Goal: Task Accomplishment & Management: Use online tool/utility

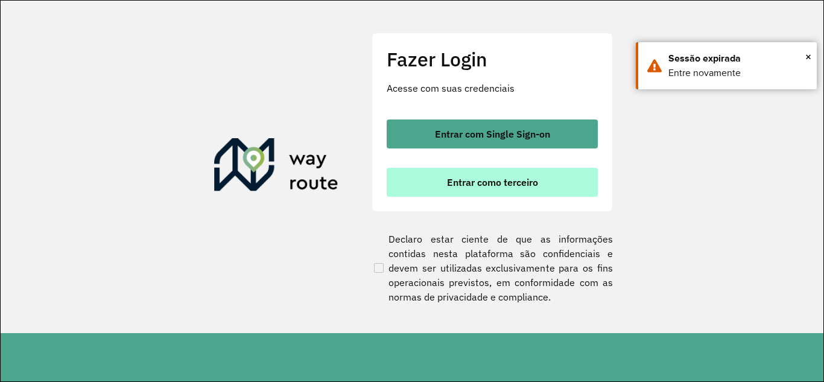
click at [476, 178] on span "Entrar como terceiro" at bounding box center [492, 182] width 91 height 10
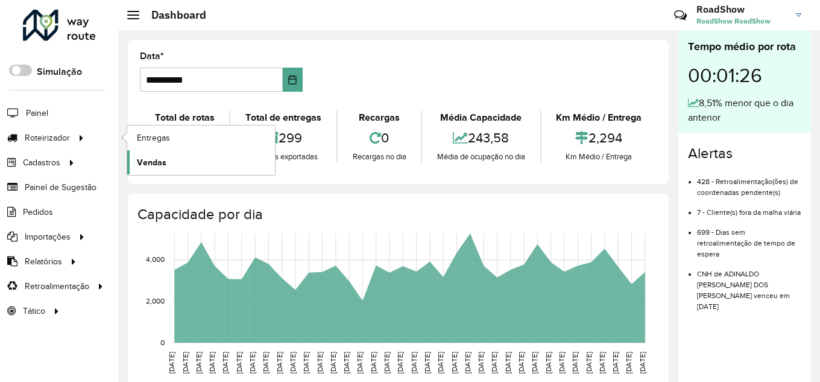
click at [155, 161] on span "Vendas" at bounding box center [152, 162] width 30 height 13
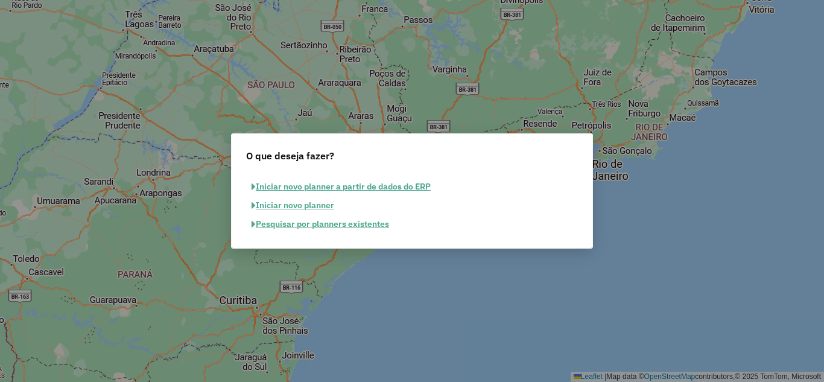
click at [276, 224] on button "Pesquisar por planners existentes" at bounding box center [320, 224] width 148 height 19
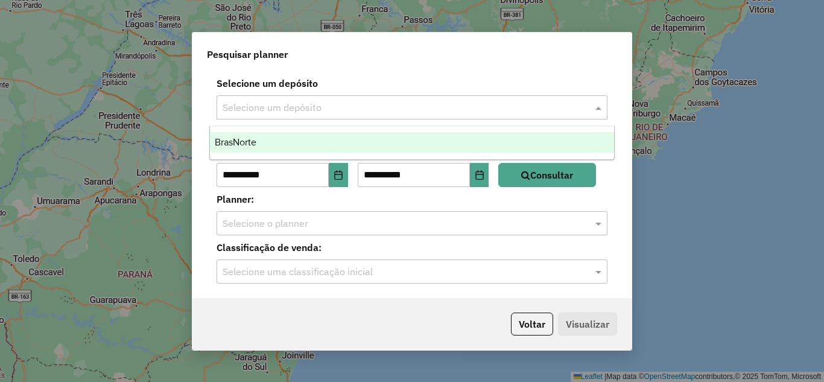
click at [245, 105] on input "text" at bounding box center [399, 108] width 354 height 14
click at [245, 139] on span "BrasNorte" at bounding box center [236, 142] width 42 height 10
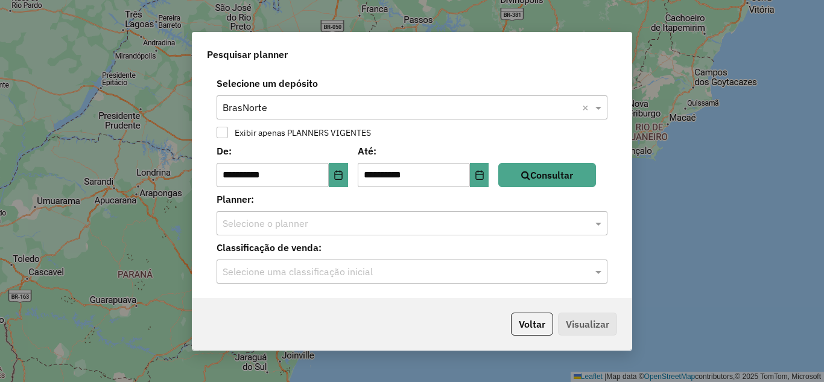
click at [221, 129] on div at bounding box center [221, 132] width 11 height 11
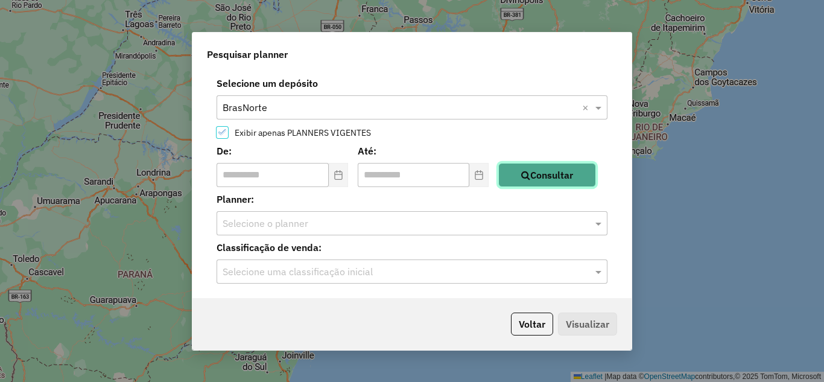
click at [549, 175] on button "Consultar" at bounding box center [547, 175] width 98 height 24
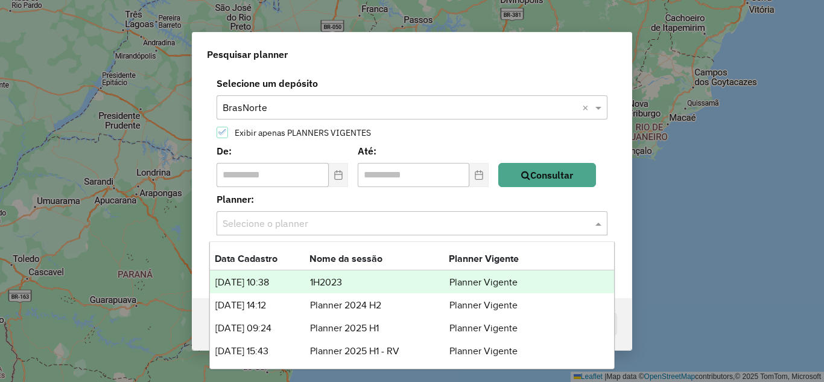
click at [436, 228] on input "text" at bounding box center [399, 223] width 354 height 14
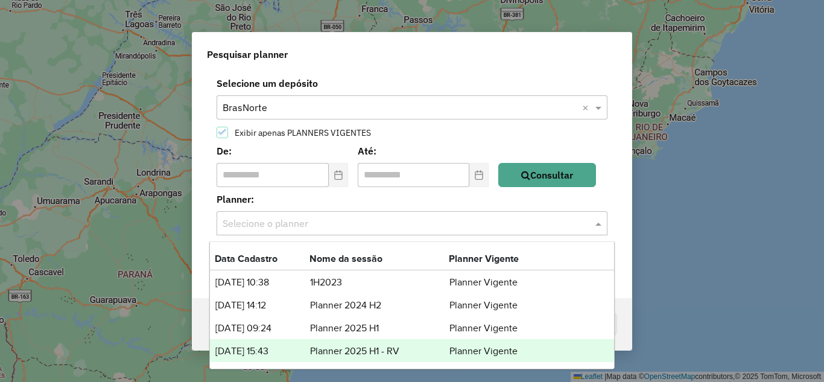
click at [326, 348] on td "Planner 2025 H1 - RV" at bounding box center [378, 351] width 139 height 16
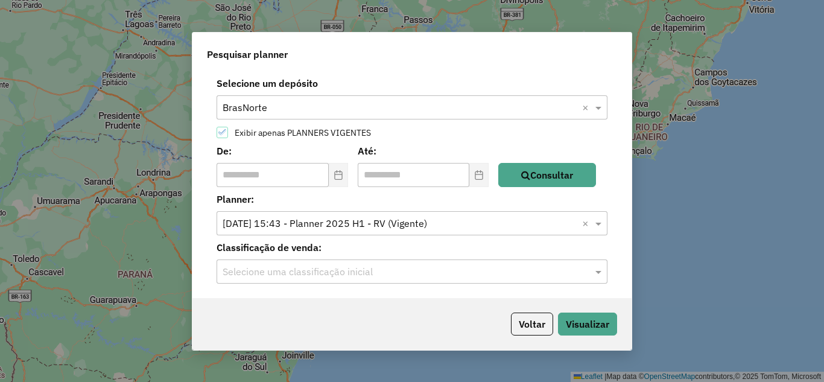
click at [295, 267] on input "text" at bounding box center [399, 272] width 354 height 14
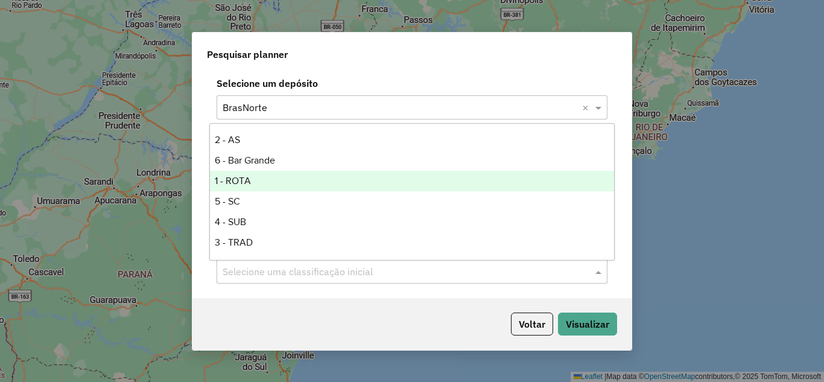
click at [241, 186] on div "1 - ROTA" at bounding box center [412, 181] width 404 height 20
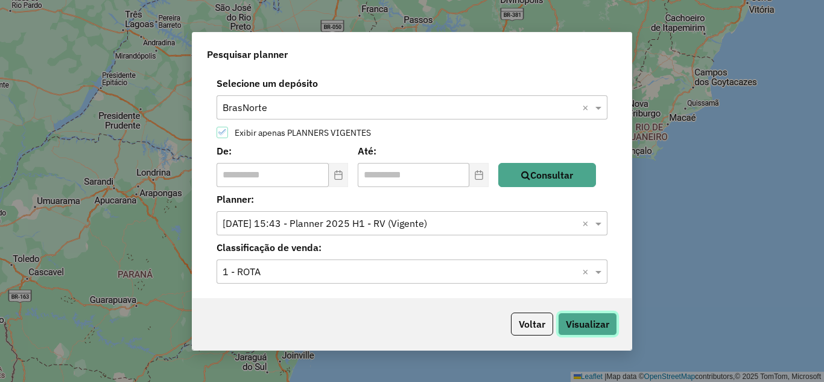
click at [603, 321] on button "Visualizar" at bounding box center [587, 323] width 59 height 23
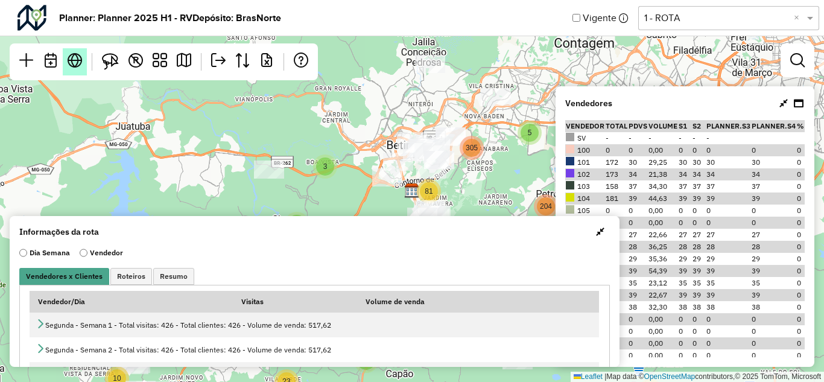
click at [69, 65] on em at bounding box center [75, 60] width 14 height 14
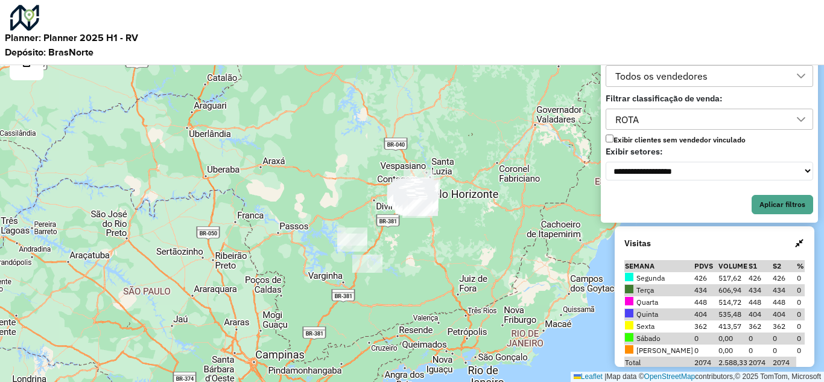
click at [619, 119] on div "ROTA" at bounding box center [627, 119] width 32 height 20
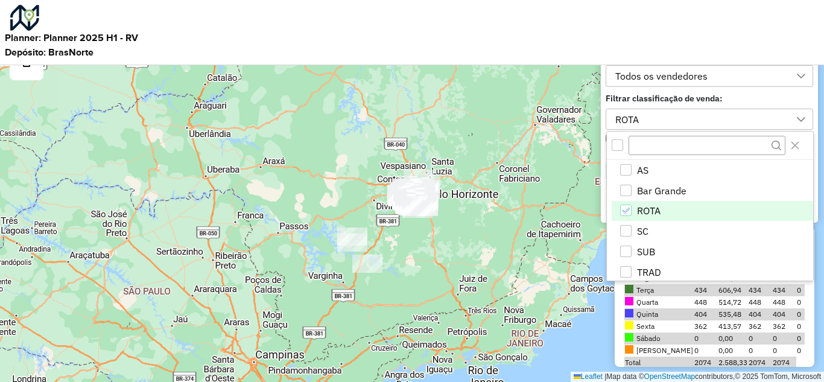
scroll to position [8, 55]
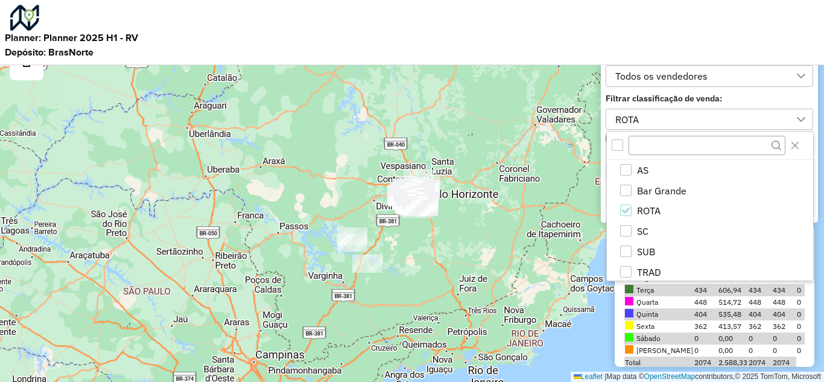
click at [618, 142] on div "All items unselected" at bounding box center [616, 144] width 11 height 11
click at [796, 146] on icon "Close" at bounding box center [795, 146] width 8 height 8
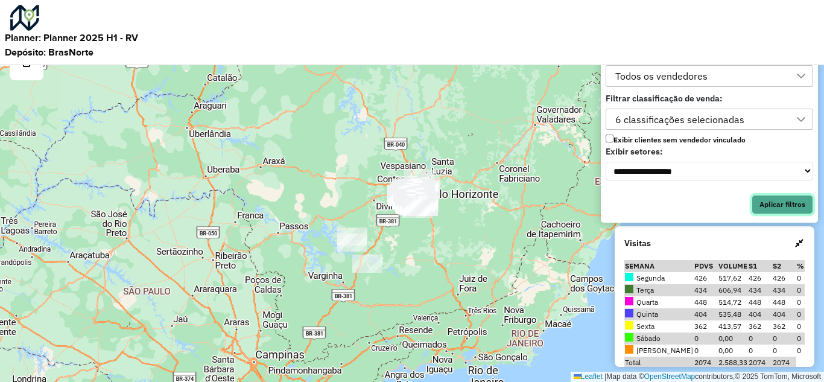
click at [767, 204] on button "Aplicar filtros" at bounding box center [781, 204] width 61 height 19
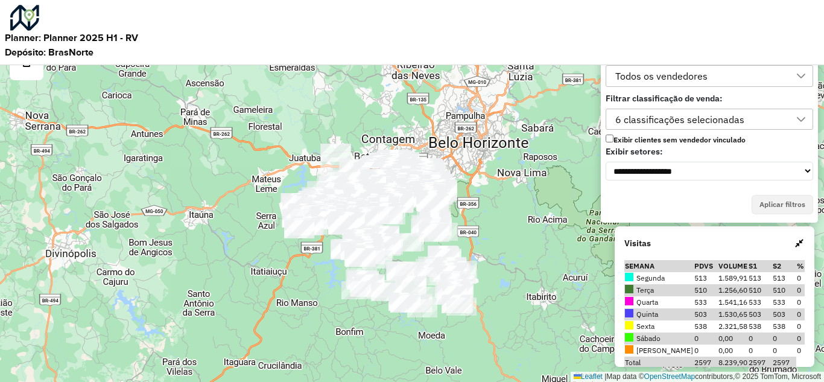
drag, startPoint x: 439, startPoint y: 183, endPoint x: 405, endPoint y: 141, distance: 54.8
click at [409, 133] on div "Leaflet | Map data © OpenStreetMap contributors,© 2025 TomTom, Microsoft" at bounding box center [412, 191] width 824 height 382
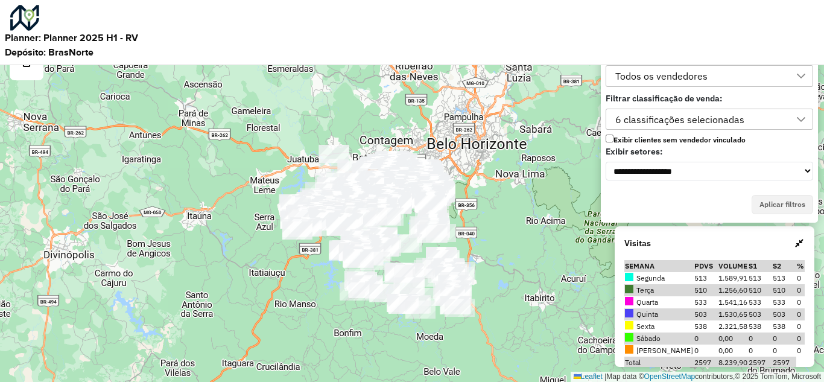
click at [514, 224] on div "Leaflet | Map data © OpenStreetMap contributors,© 2025 TomTom, Microsoft" at bounding box center [412, 191] width 824 height 382
